Goal: Obtain resource: Obtain resource

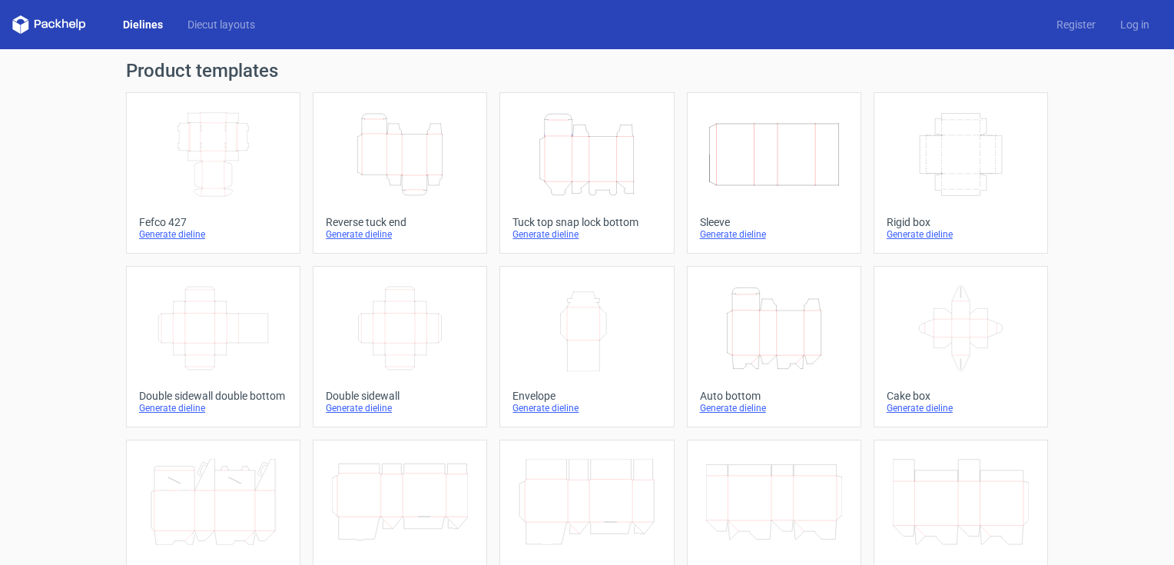
click at [573, 168] on icon "Height Depth Width" at bounding box center [586, 154] width 136 height 86
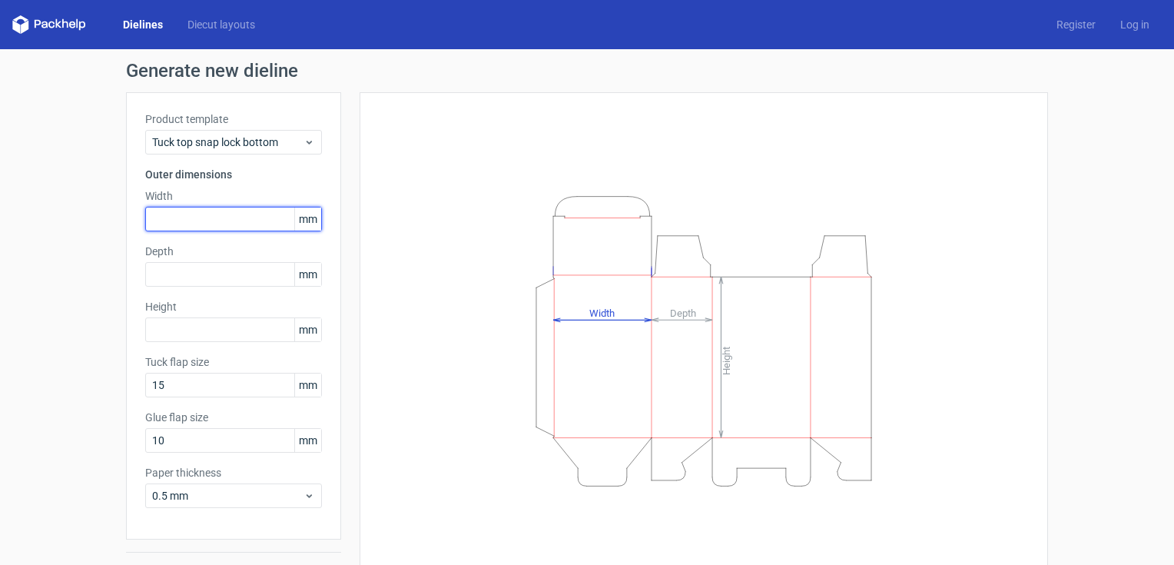
click at [167, 217] on input "text" at bounding box center [233, 219] width 177 height 25
type input "97"
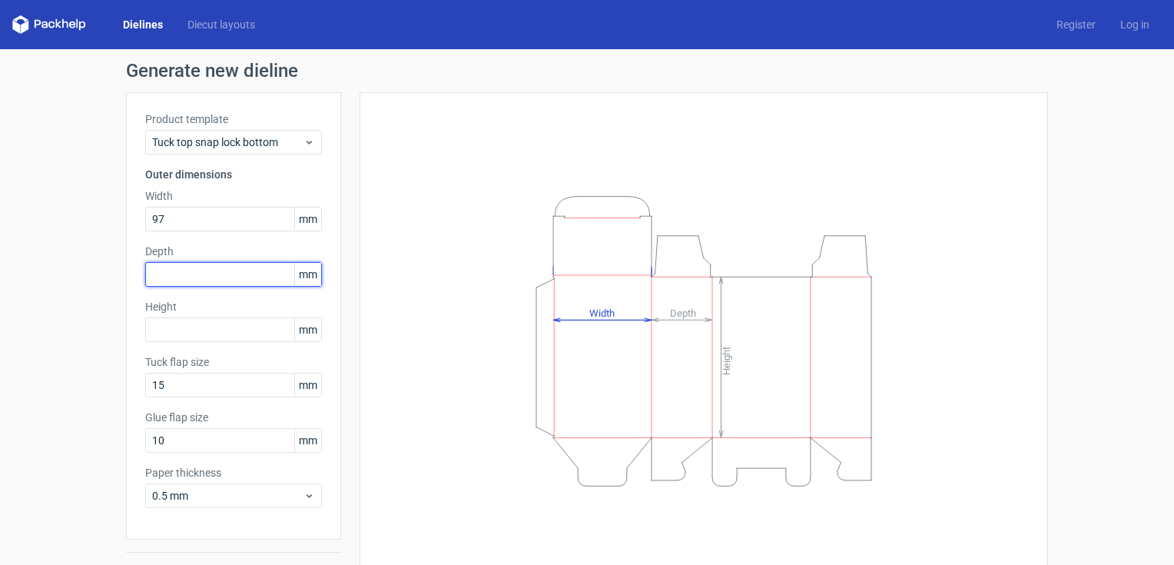
click at [149, 279] on input "text" at bounding box center [233, 274] width 177 height 25
type input "83"
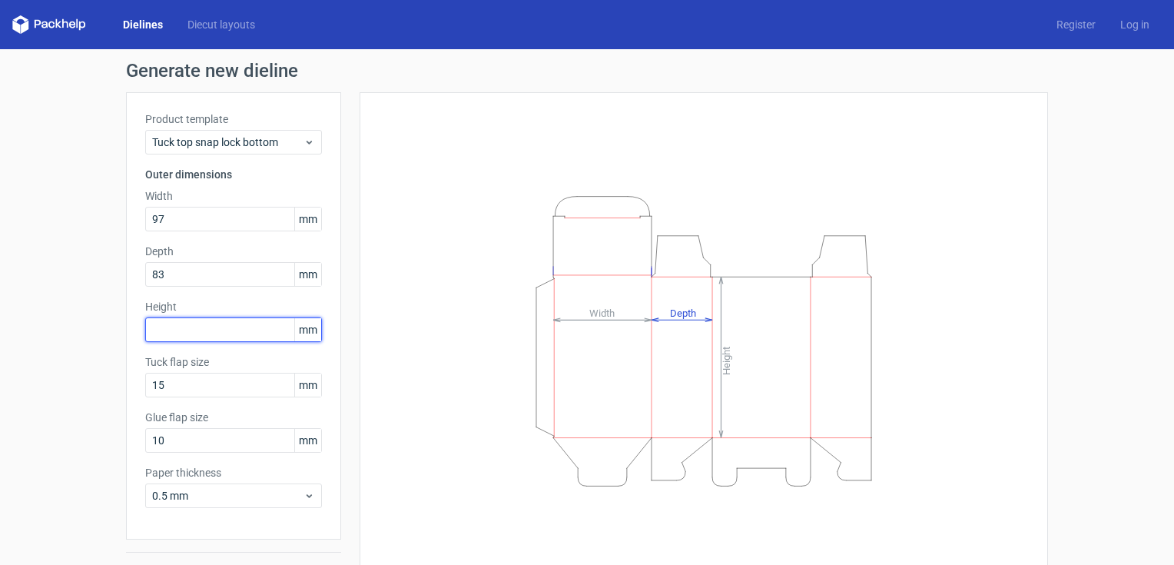
click at [164, 339] on input "text" at bounding box center [233, 329] width 177 height 25
type input "168"
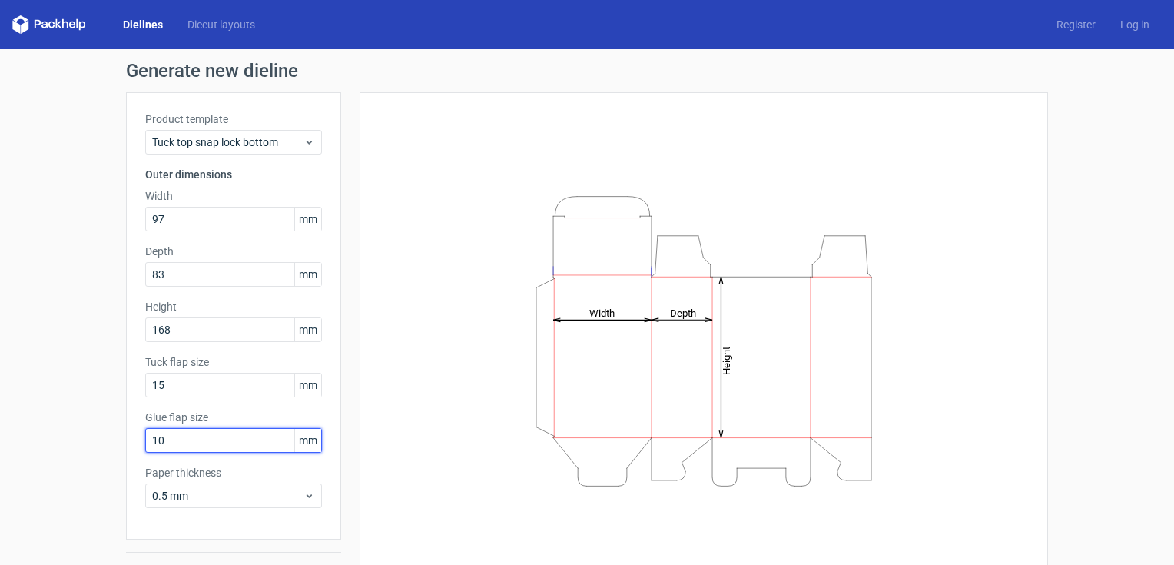
drag, startPoint x: 161, startPoint y: 436, endPoint x: 118, endPoint y: 439, distance: 43.1
click at [118, 439] on div "Generate new dieline Product template Tuck top snap lock bottom Outer dimension…" at bounding box center [587, 325] width 1174 height 552
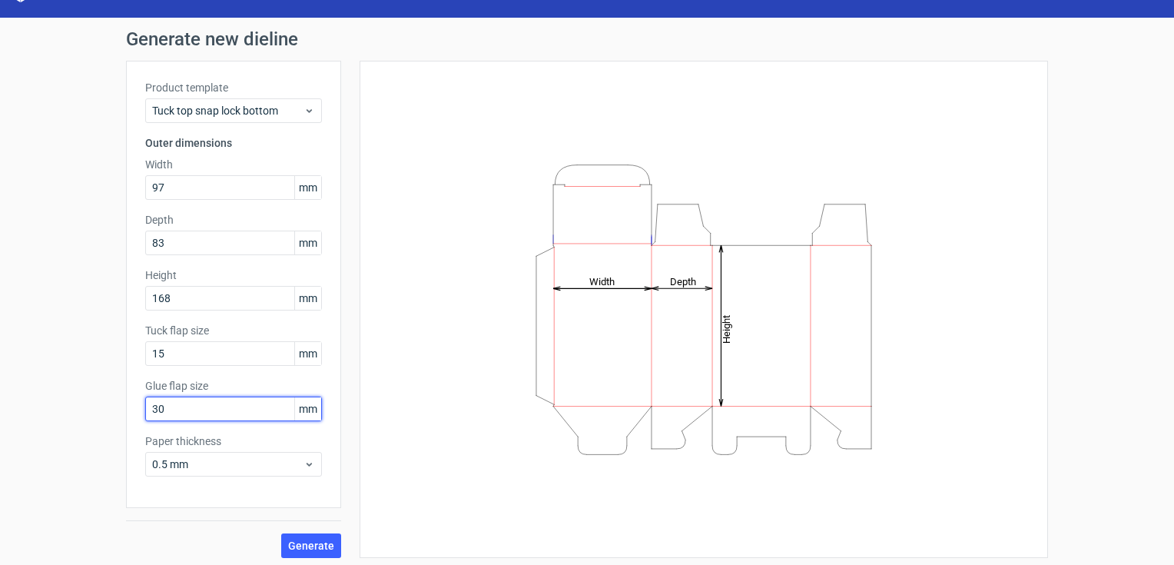
scroll to position [37, 0]
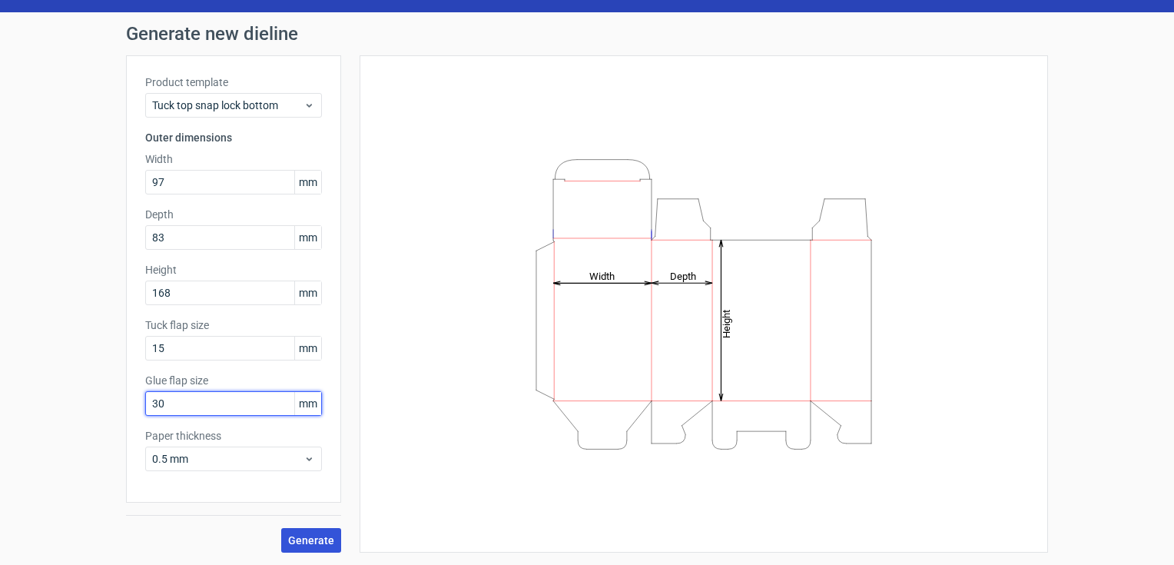
type input "30"
click at [312, 543] on span "Generate" at bounding box center [311, 540] width 46 height 11
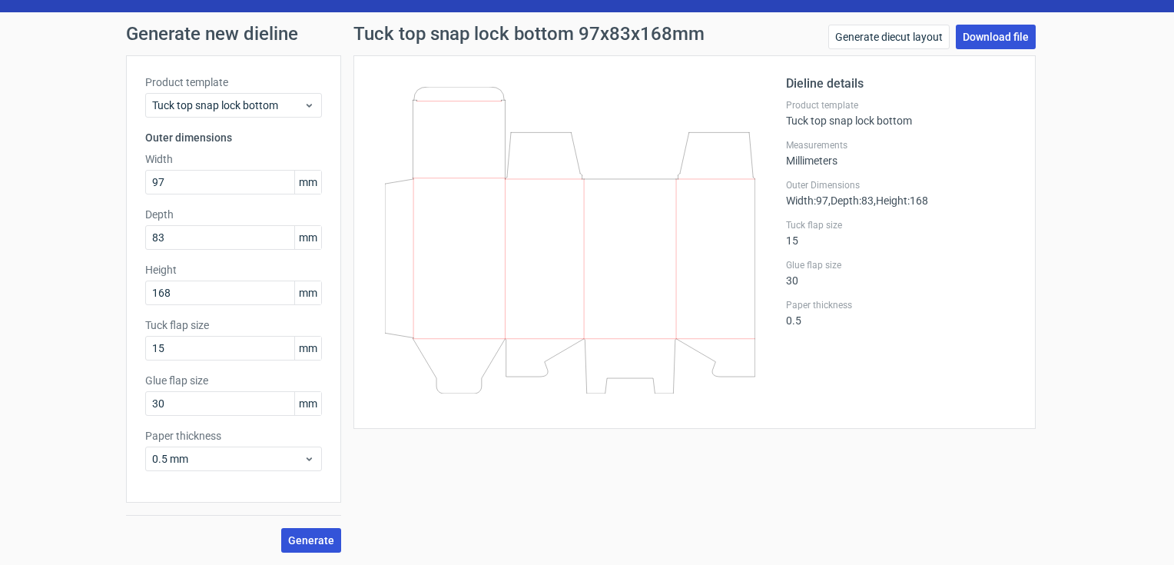
click at [974, 34] on link "Download file" at bounding box center [995, 37] width 80 height 25
